Goal: Download file/media

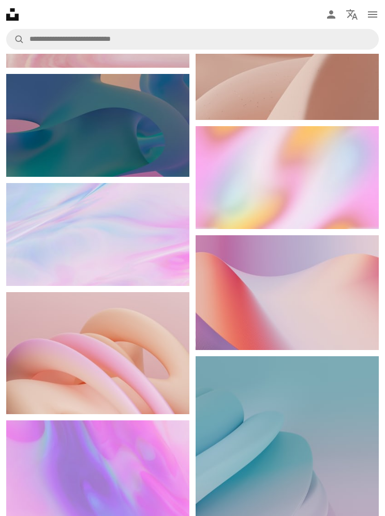
scroll to position [4798, 0]
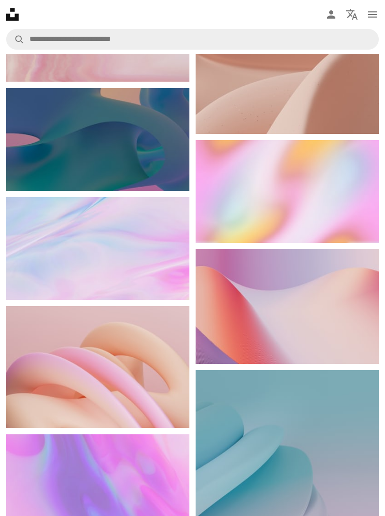
click at [312, 428] on img at bounding box center [286, 507] width 183 height 275
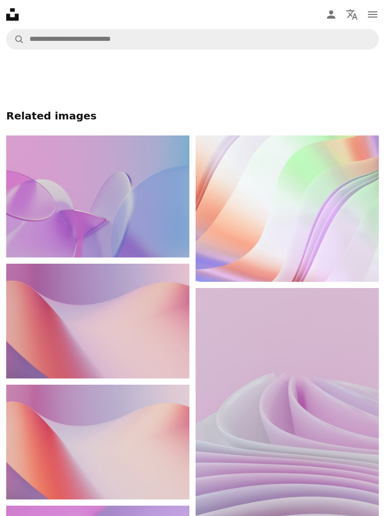
scroll to position [992, 0]
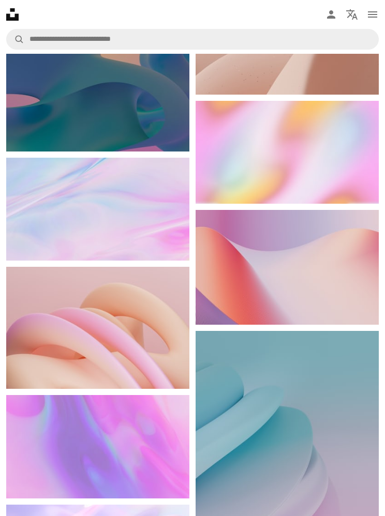
scroll to position [0, 335]
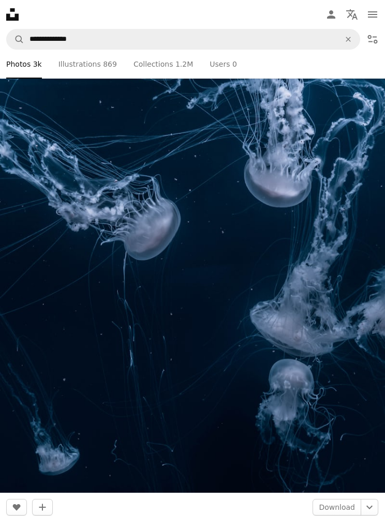
scroll to position [26375, 0]
